Goal: Check status: Check status

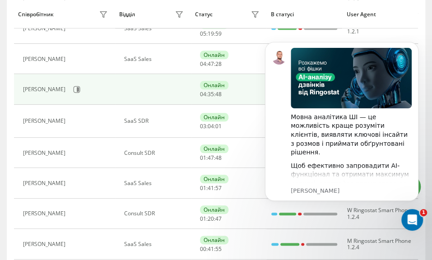
scroll to position [271, 0]
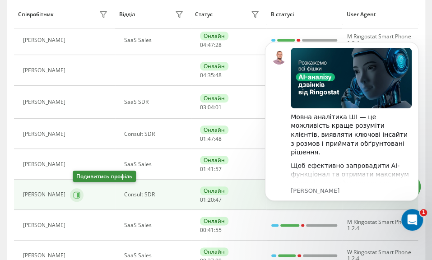
click at [78, 192] on icon at bounding box center [76, 194] width 7 height 7
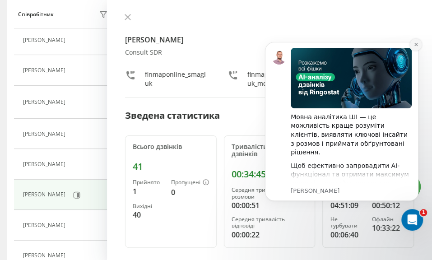
click at [416, 48] on button "Dismiss notification" at bounding box center [416, 45] width 12 height 12
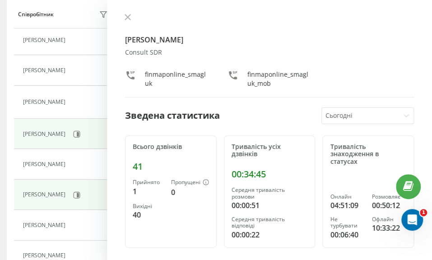
click at [70, 132] on button at bounding box center [77, 134] width 14 height 14
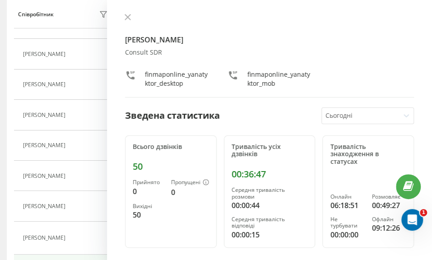
scroll to position [90, 0]
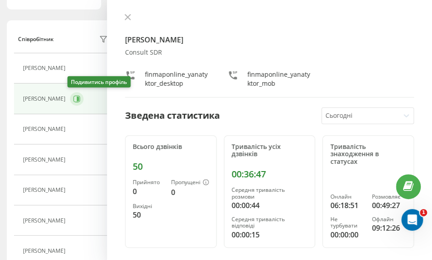
click at [74, 98] on icon at bounding box center [76, 98] width 7 height 7
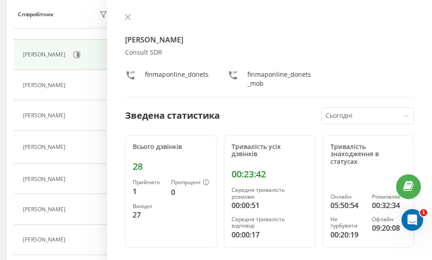
scroll to position [271, 0]
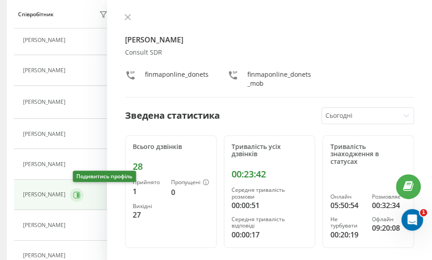
click at [79, 198] on button at bounding box center [77, 195] width 14 height 14
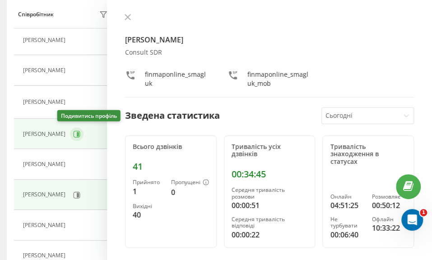
click at [70, 131] on button at bounding box center [77, 134] width 14 height 14
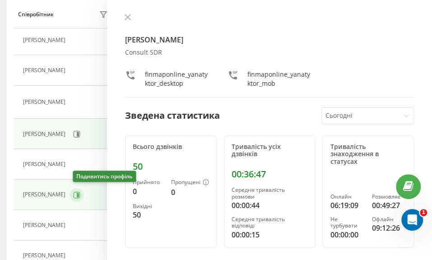
click at [77, 192] on icon at bounding box center [76, 194] width 7 height 7
